Goal: Task Accomplishment & Management: Use online tool/utility

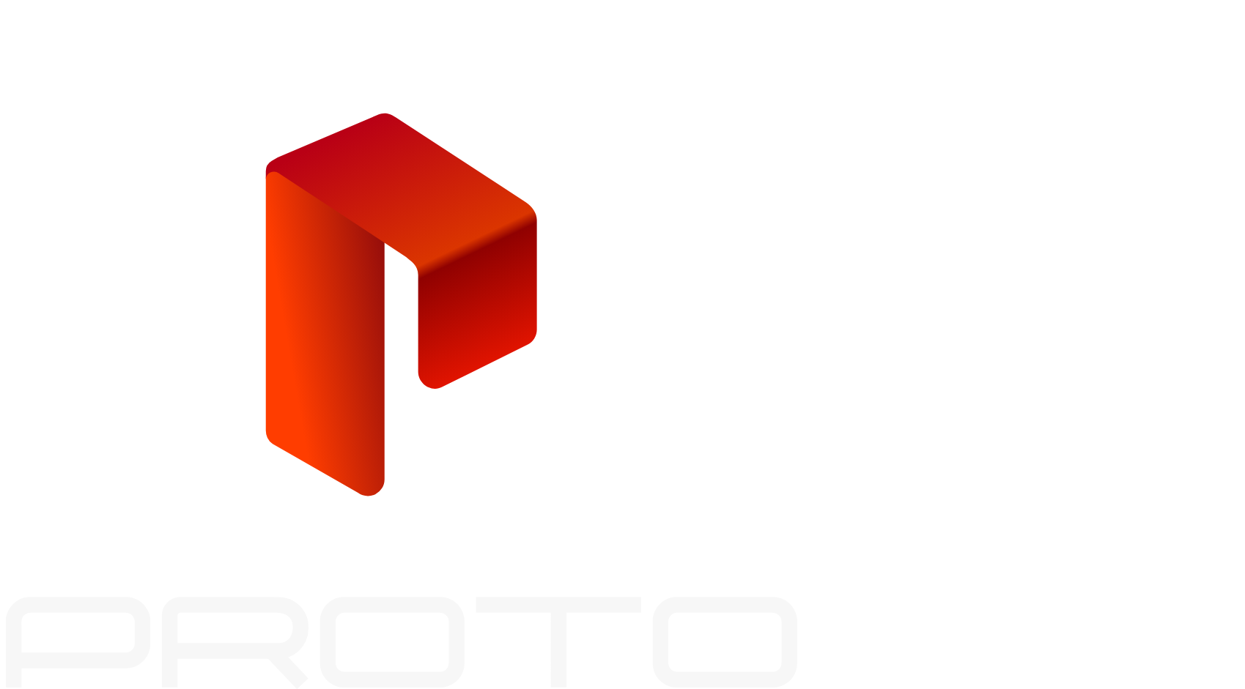
drag, startPoint x: 928, startPoint y: 366, endPoint x: 1141, endPoint y: 357, distance: 213.4
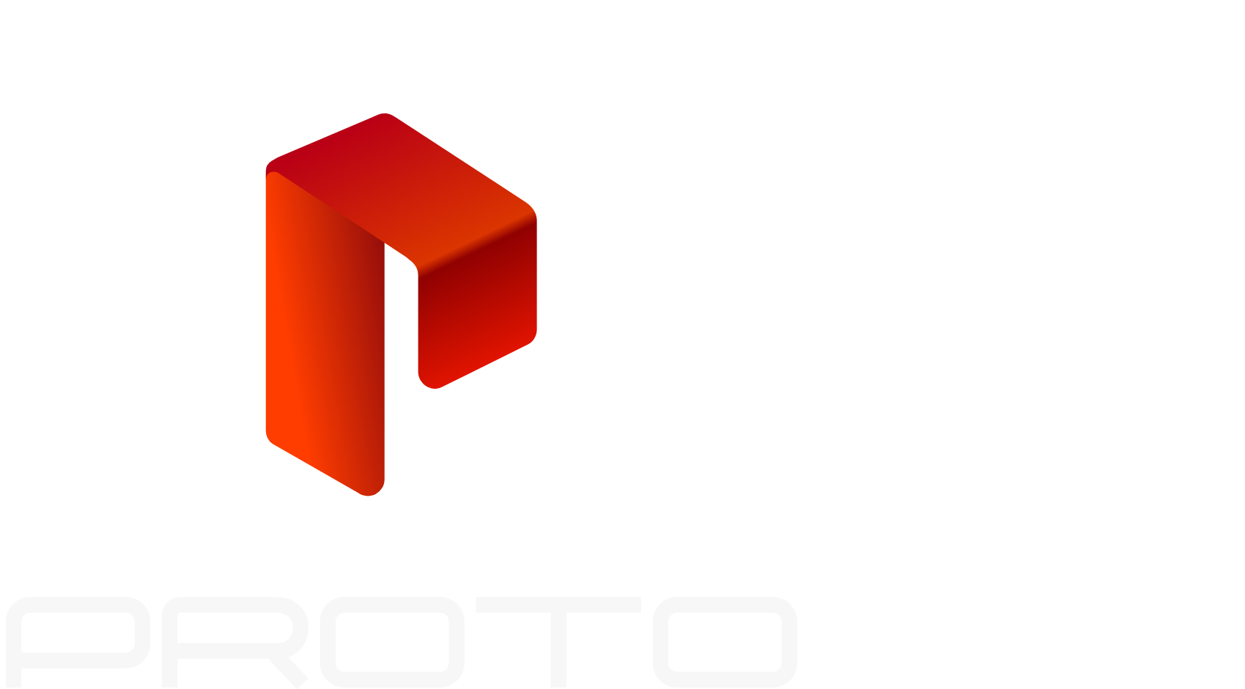
drag, startPoint x: 922, startPoint y: 353, endPoint x: 1016, endPoint y: 339, distance: 95.5
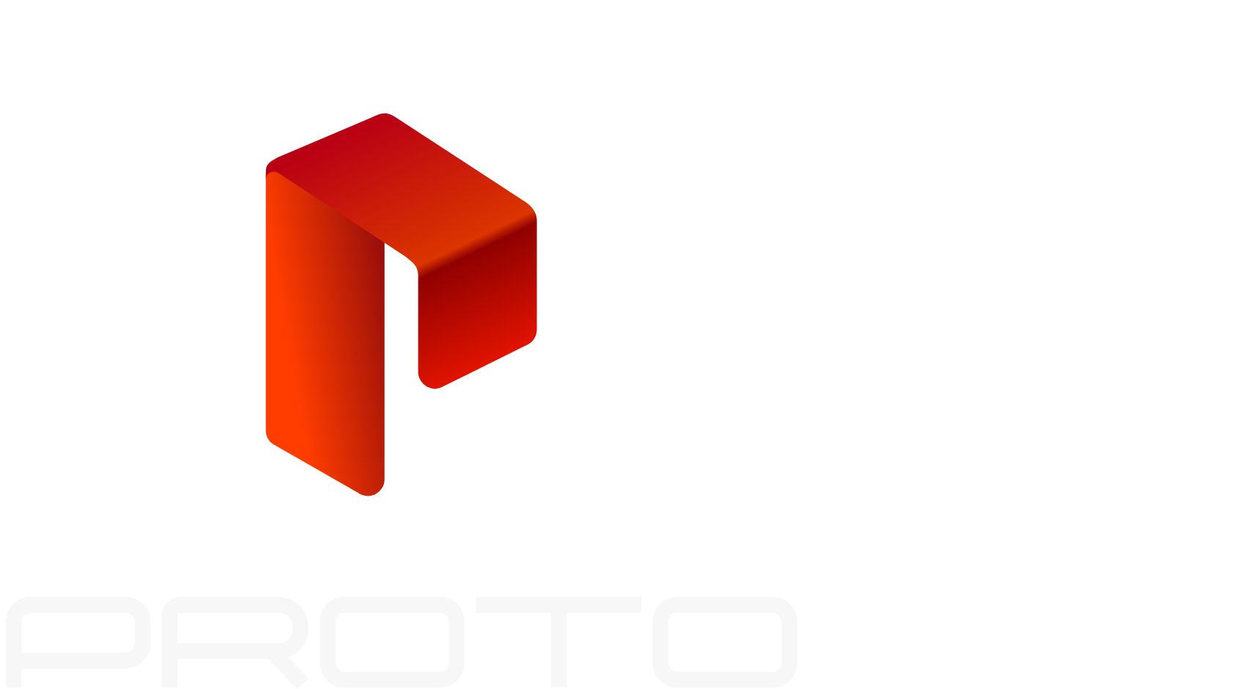
drag, startPoint x: 889, startPoint y: 354, endPoint x: 855, endPoint y: 355, distance: 33.7
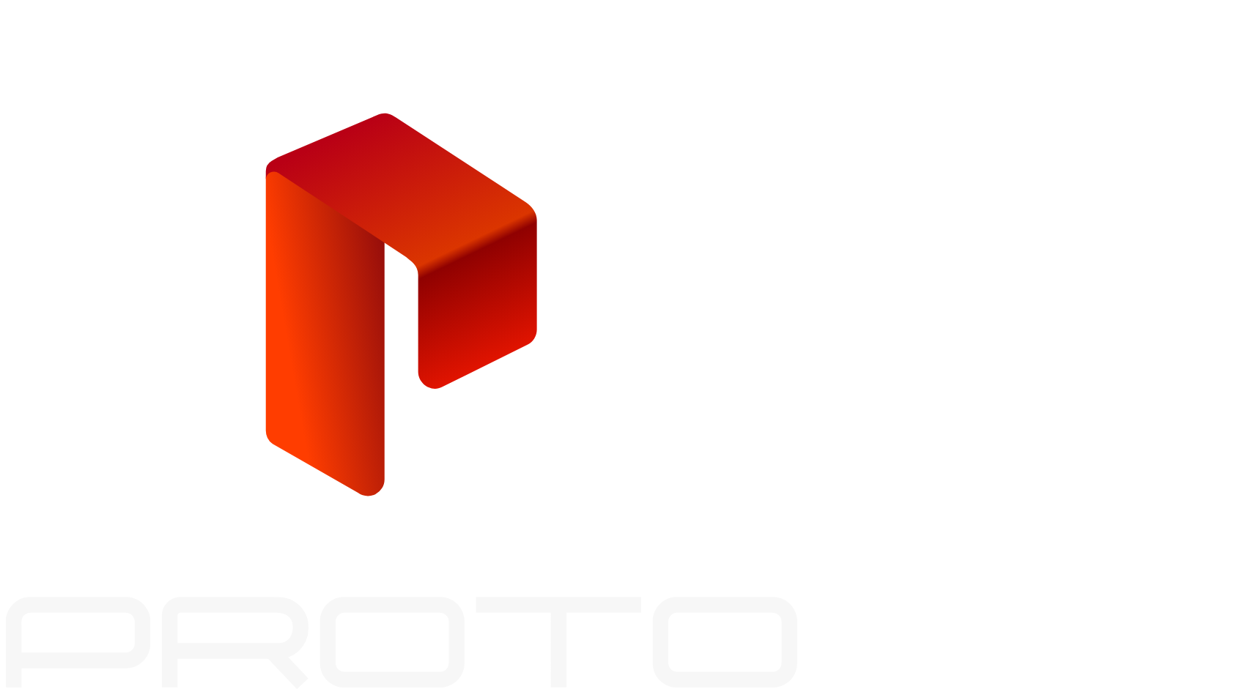
scroll to position [0, 29]
type input "**********"
drag, startPoint x: 917, startPoint y: 368, endPoint x: 1083, endPoint y: 351, distance: 167.2
